Goal: Task Accomplishment & Management: Use online tool/utility

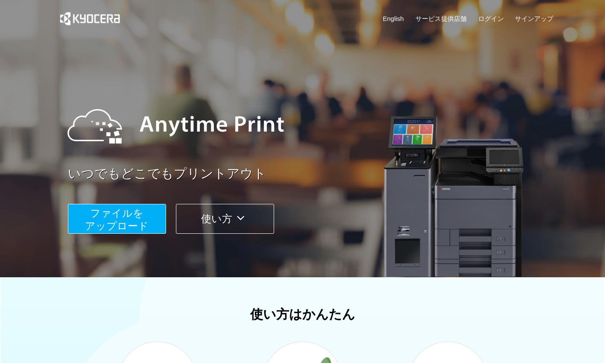
click at [156, 229] on button "ファイルを ​​アップロード" at bounding box center [117, 219] width 98 height 30
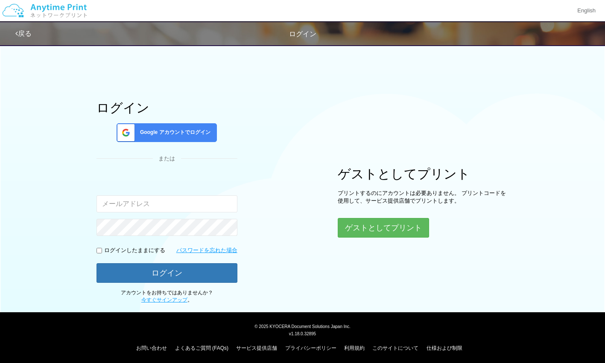
click at [392, 239] on div "ログイン Google アカウントでログイン または 入力されたメールアドレスまたはパスワードが正しくありません。 ログインしたままにする パスワードを忘れた…" at bounding box center [303, 172] width 512 height 264
click at [391, 236] on button "ゲストとしてプリント" at bounding box center [383, 228] width 91 height 19
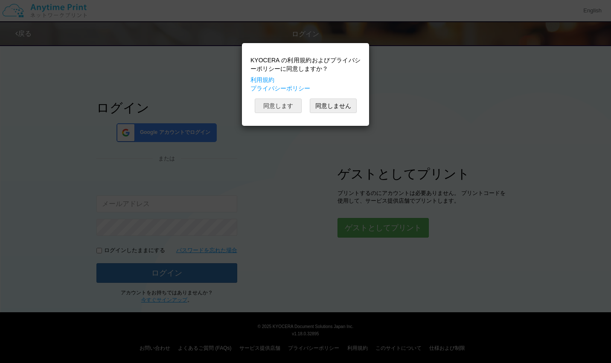
click at [286, 110] on button "同意します" at bounding box center [278, 106] width 47 height 15
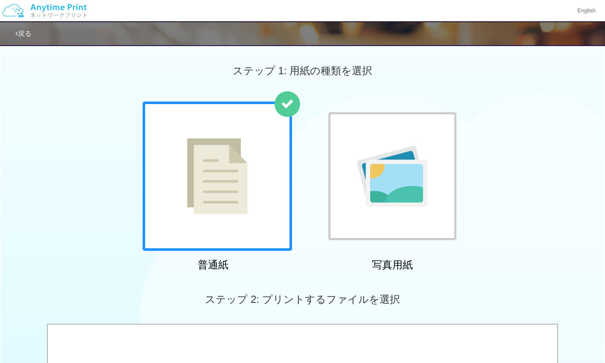
click at [249, 223] on div at bounding box center [217, 176] width 149 height 149
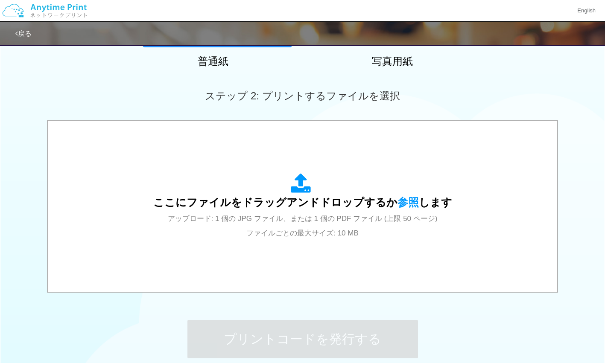
scroll to position [207, 0]
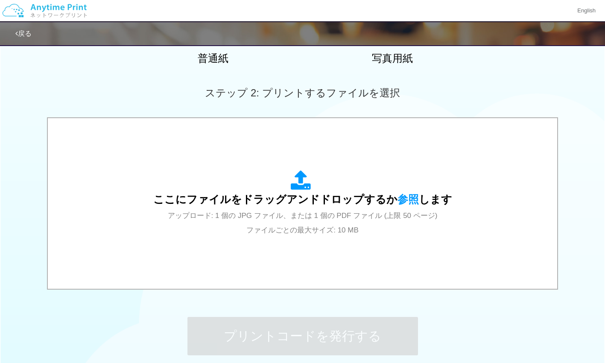
click at [434, 205] on span "ここにファイルをドラッグアンドドロップするか 参照 します" at bounding box center [302, 199] width 299 height 12
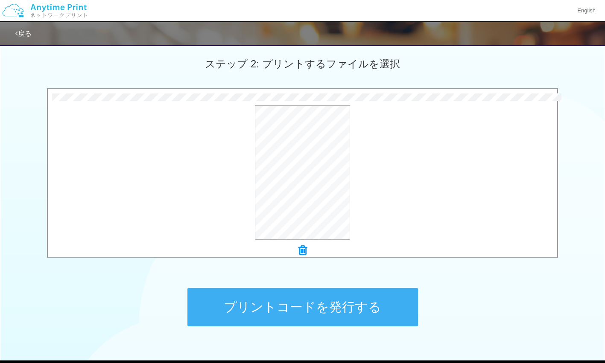
scroll to position [237, 0]
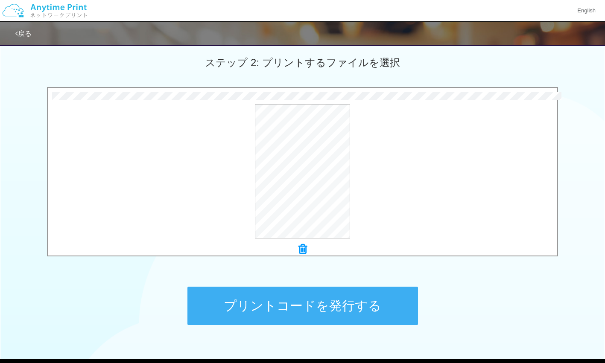
click at [384, 311] on button "プリントコードを発行する" at bounding box center [302, 306] width 231 height 38
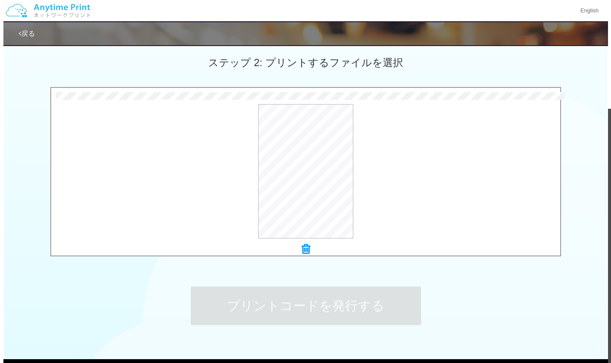
scroll to position [0, 0]
